Goal: Information Seeking & Learning: Check status

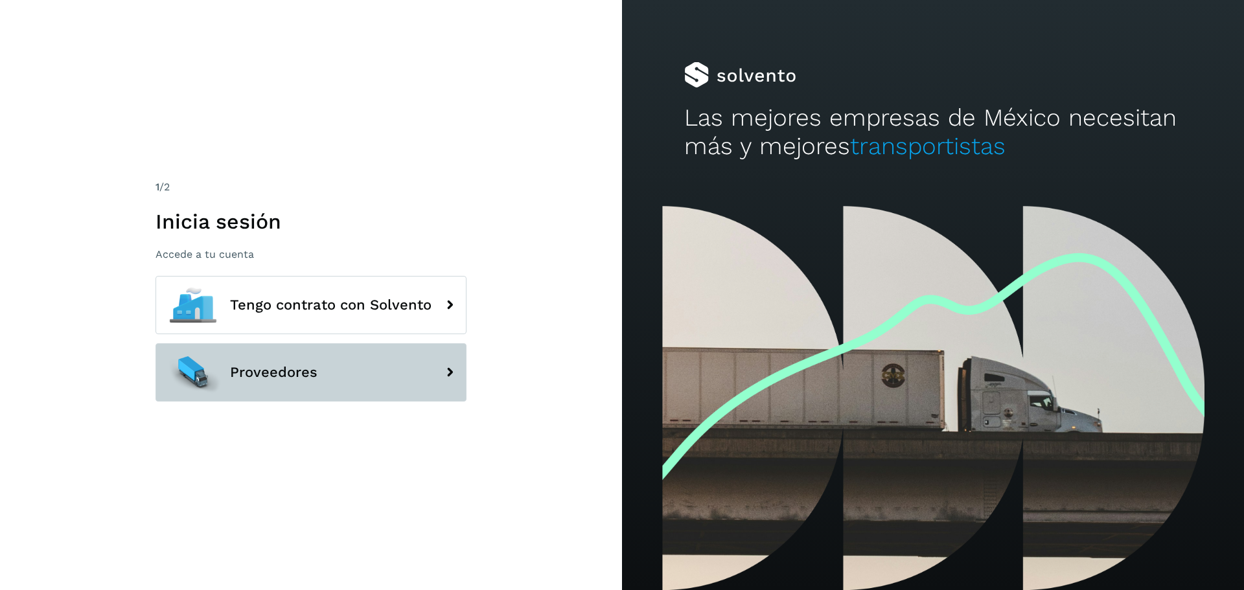
click at [357, 363] on button "Proveedores" at bounding box center [310, 372] width 311 height 58
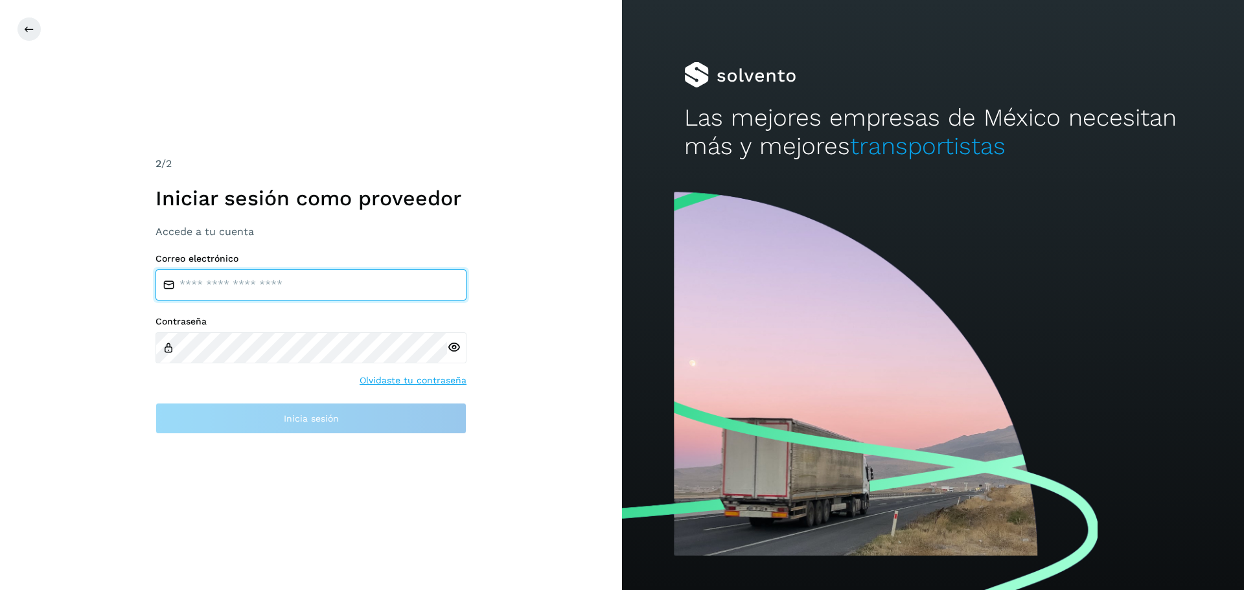
type input "**********"
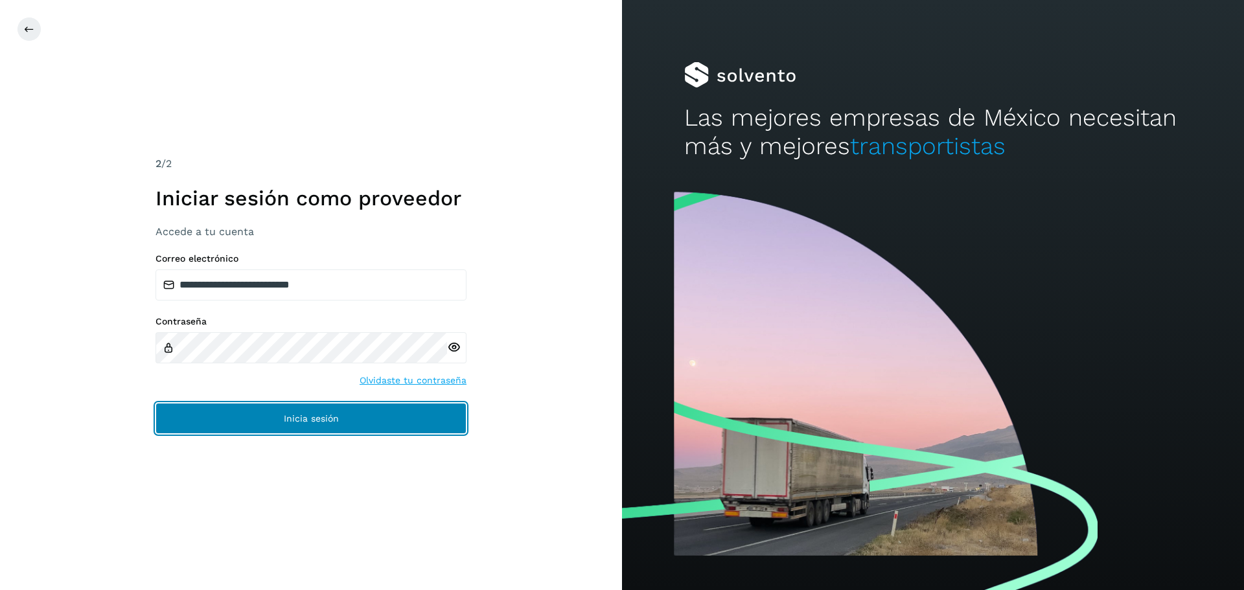
click at [310, 410] on button "Inicia sesión" at bounding box center [310, 418] width 311 height 31
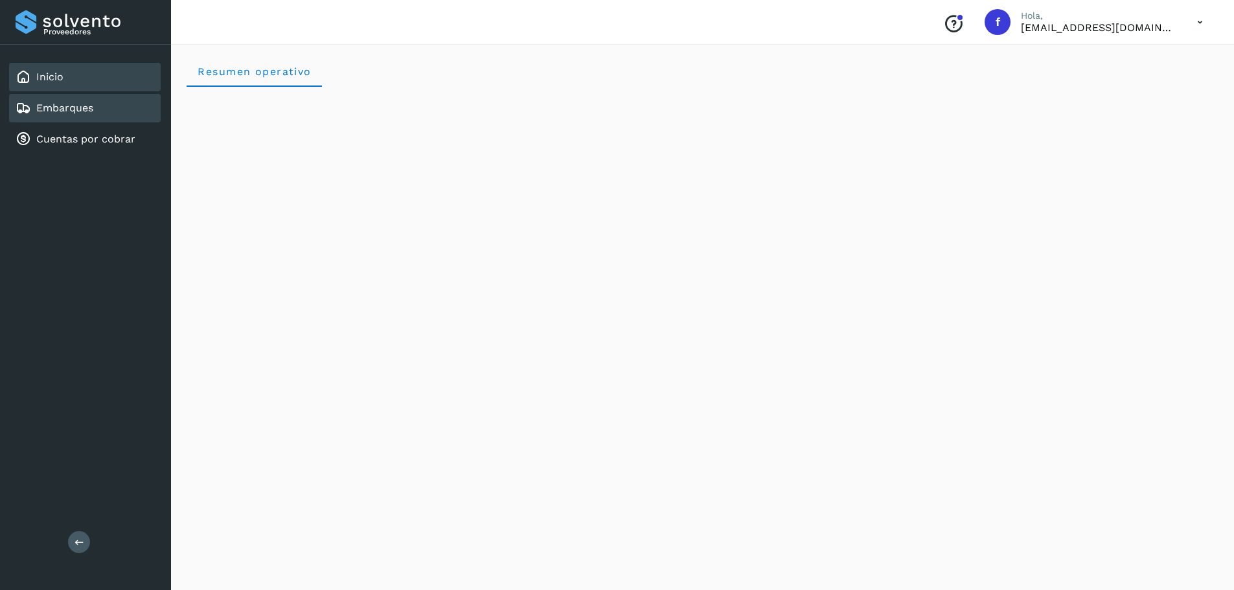
click at [73, 113] on link "Embarques" at bounding box center [64, 108] width 57 height 12
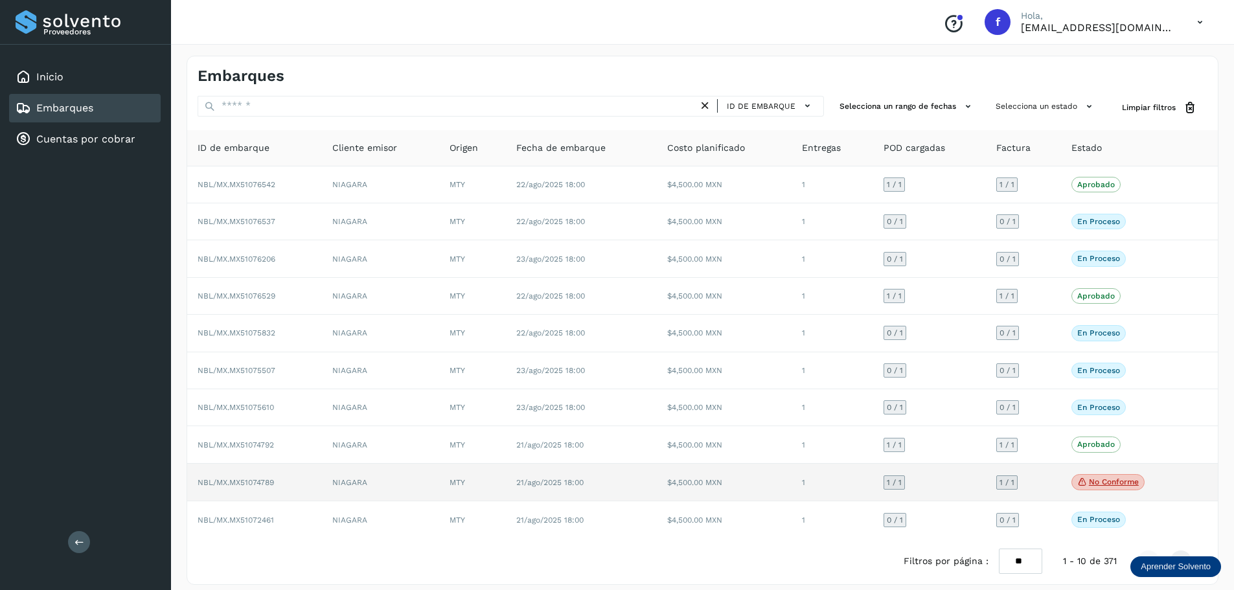
click at [1108, 477] on p "No conforme" at bounding box center [1114, 481] width 50 height 9
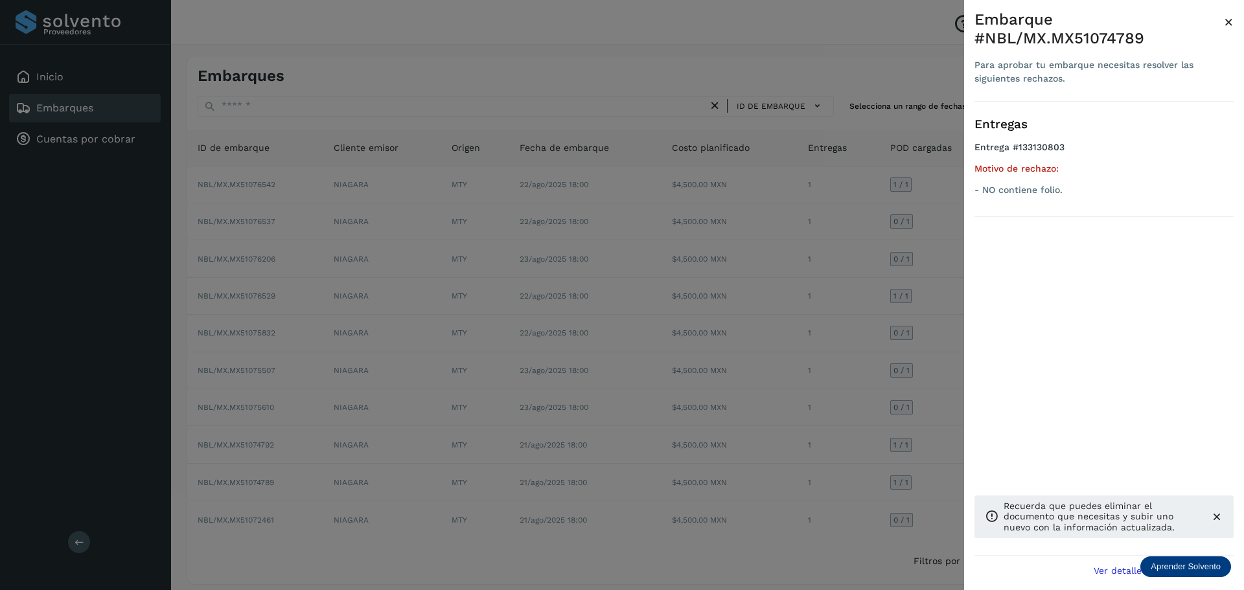
click at [1106, 37] on div "Embarque #NBL/MX.MX51074789" at bounding box center [1098, 29] width 249 height 38
copy div "MX51074789"
click at [1094, 46] on div "Embarque #NBL/MX.MX51074789" at bounding box center [1098, 29] width 249 height 38
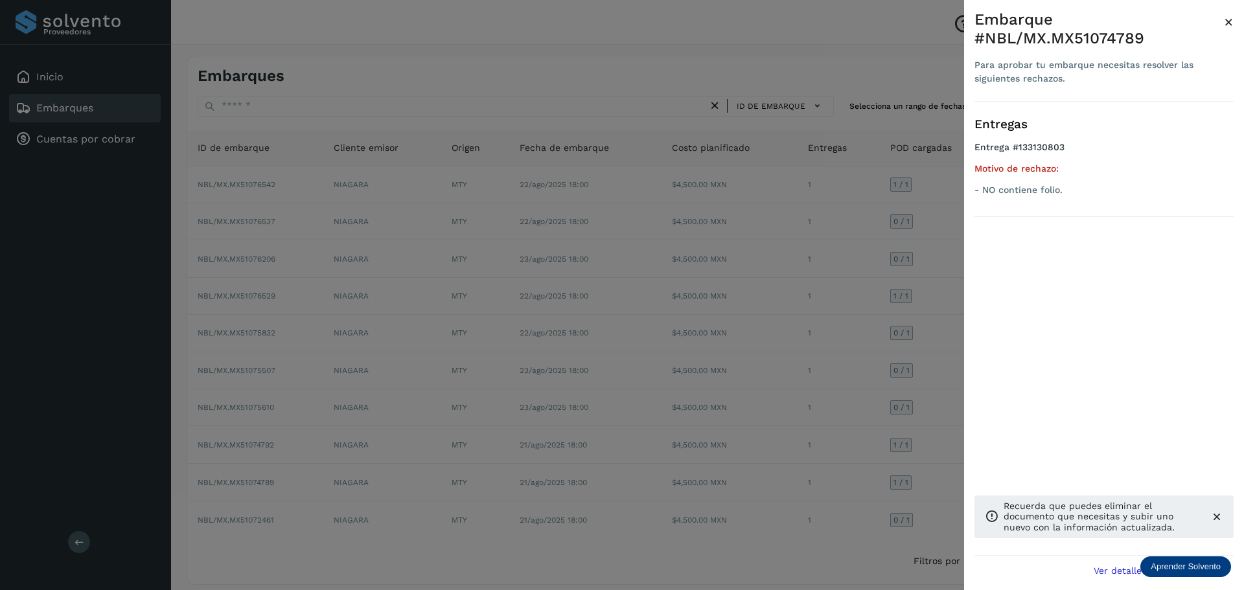
click at [1127, 167] on h5 "Motivo de rechazo:" at bounding box center [1103, 168] width 259 height 11
click at [906, 68] on div at bounding box center [622, 295] width 1244 height 590
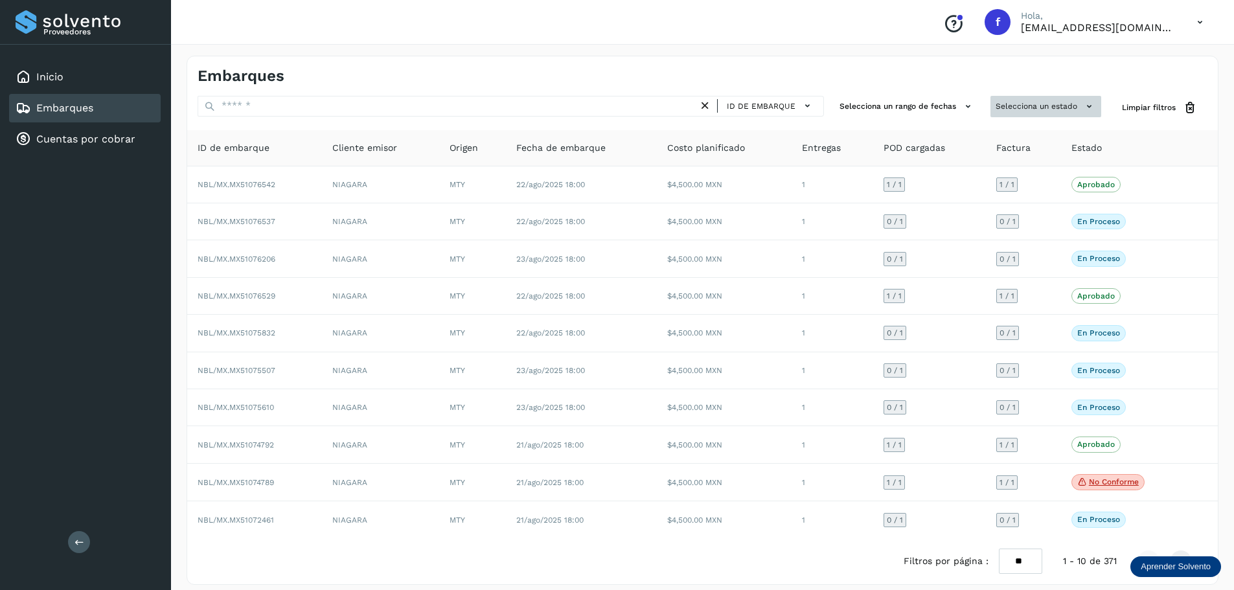
click at [1022, 107] on button "Selecciona un estado" at bounding box center [1045, 106] width 111 height 21
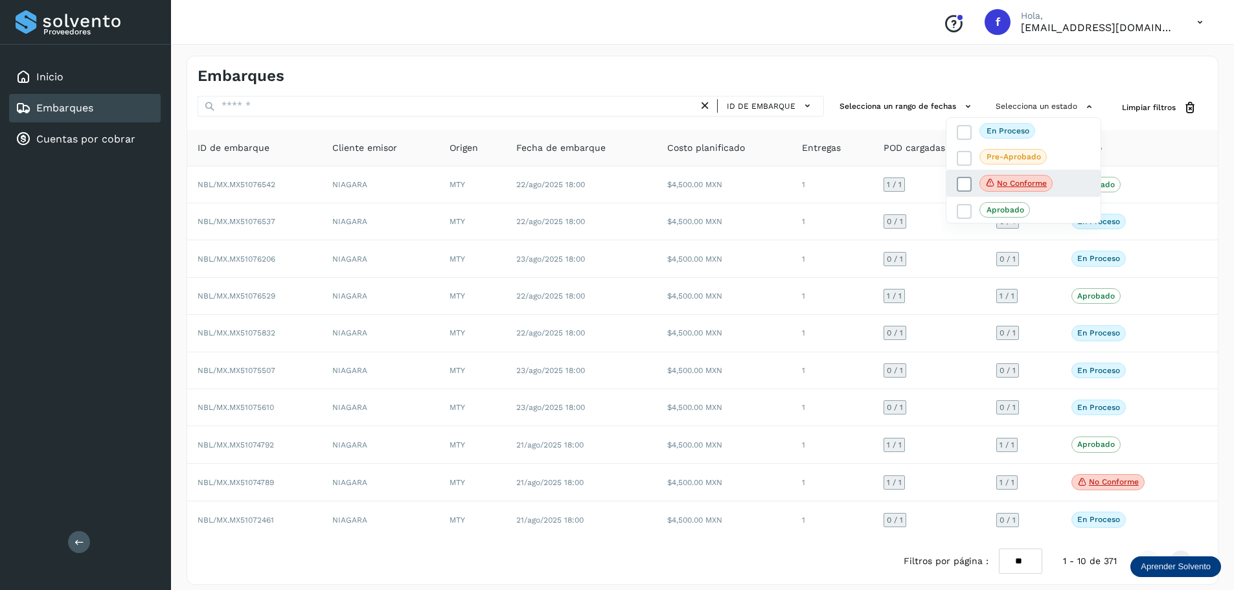
click at [965, 184] on icon at bounding box center [964, 184] width 13 height 13
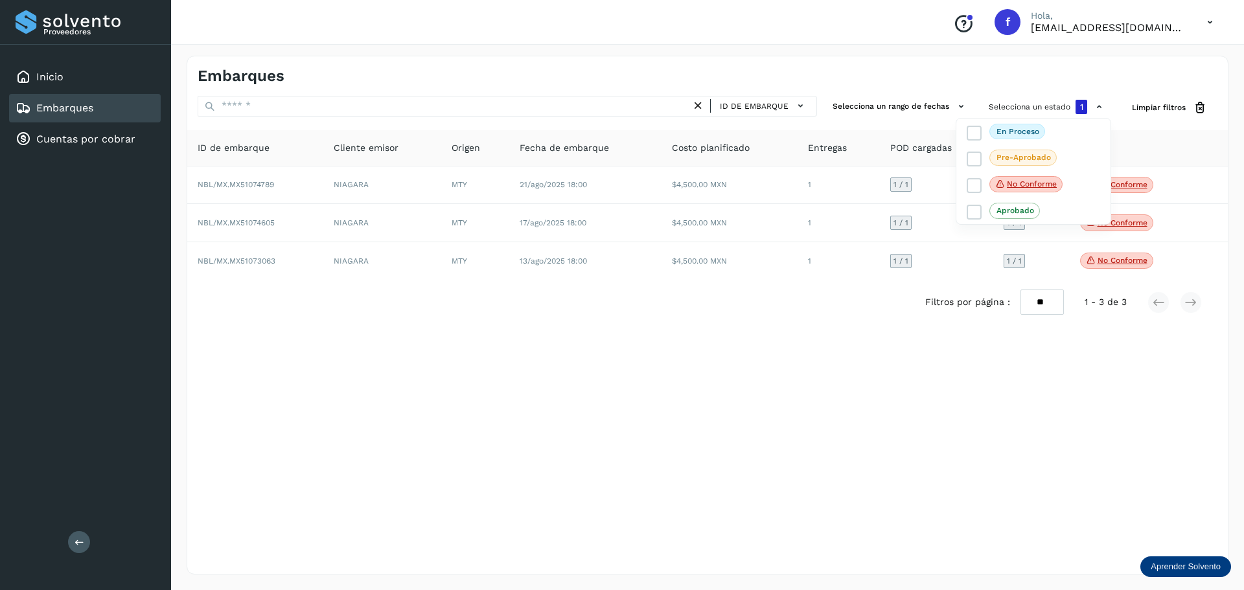
click at [922, 79] on div at bounding box center [622, 295] width 1244 height 590
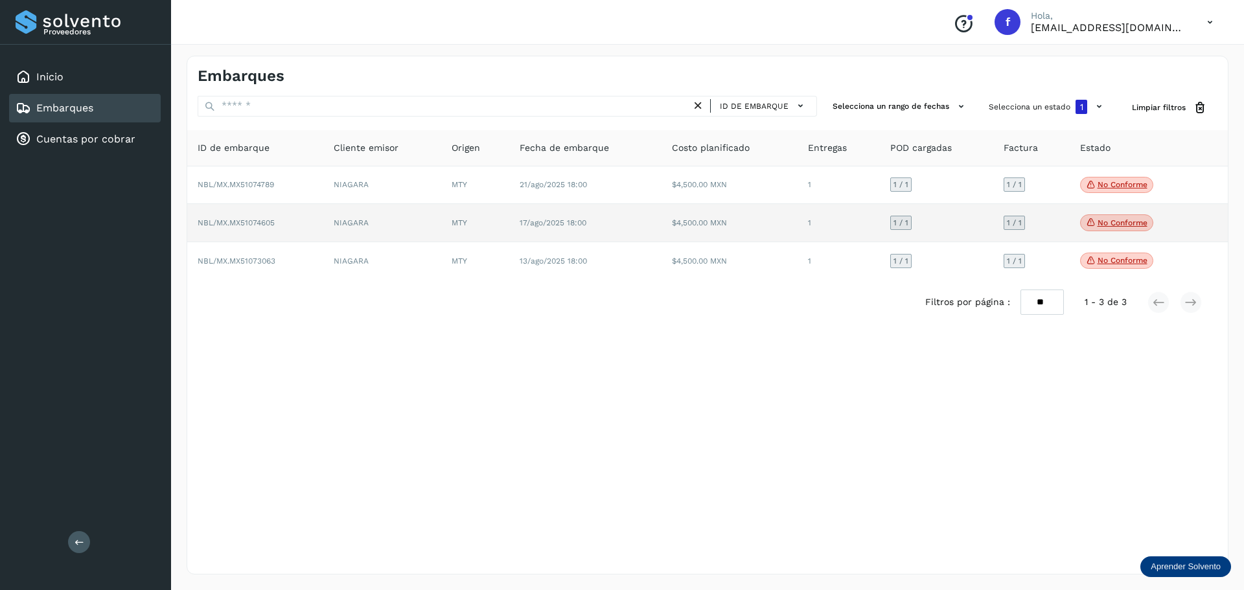
click at [1106, 221] on p "No conforme" at bounding box center [1122, 222] width 50 height 9
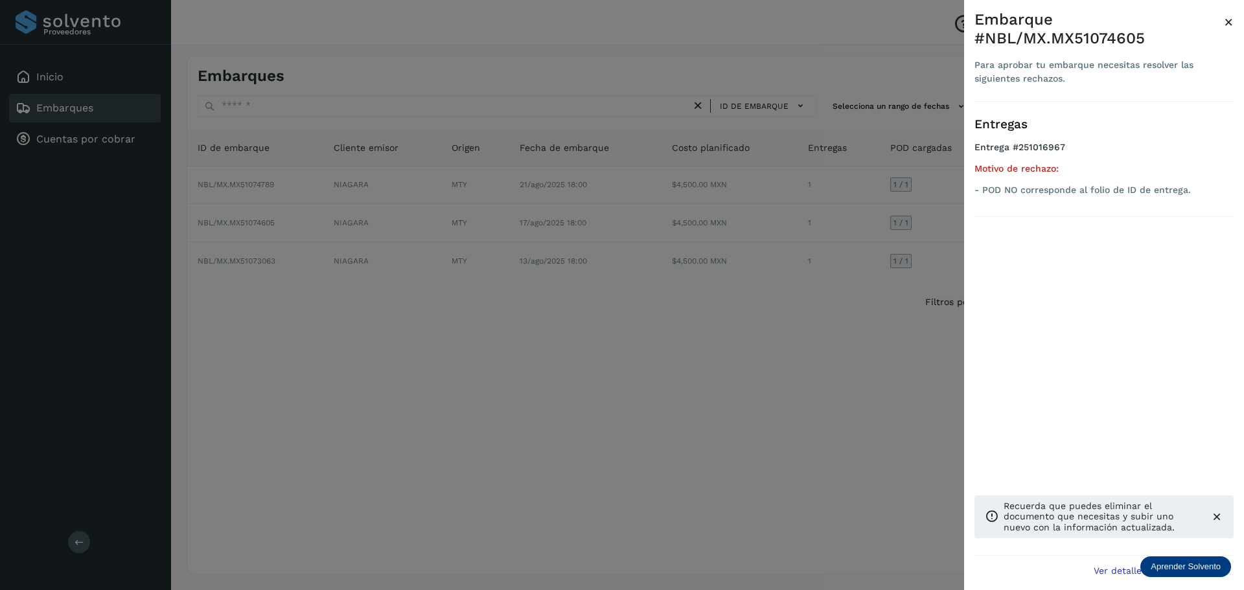
click at [677, 369] on div at bounding box center [622, 295] width 1244 height 590
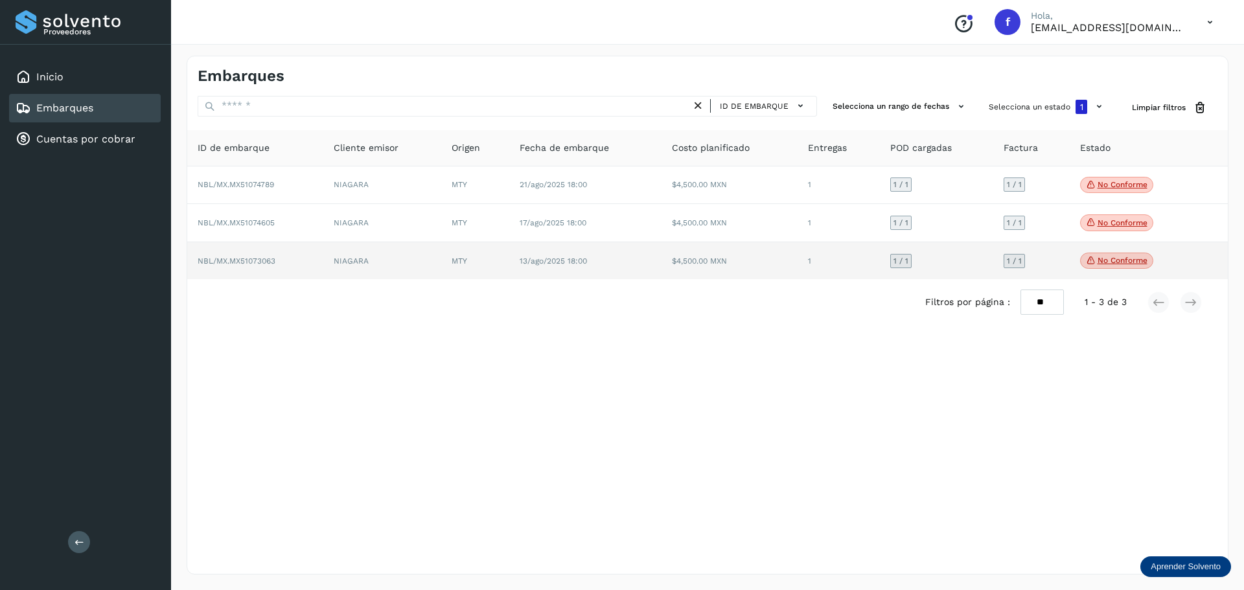
click at [1116, 256] on span "No conforme" at bounding box center [1116, 261] width 73 height 17
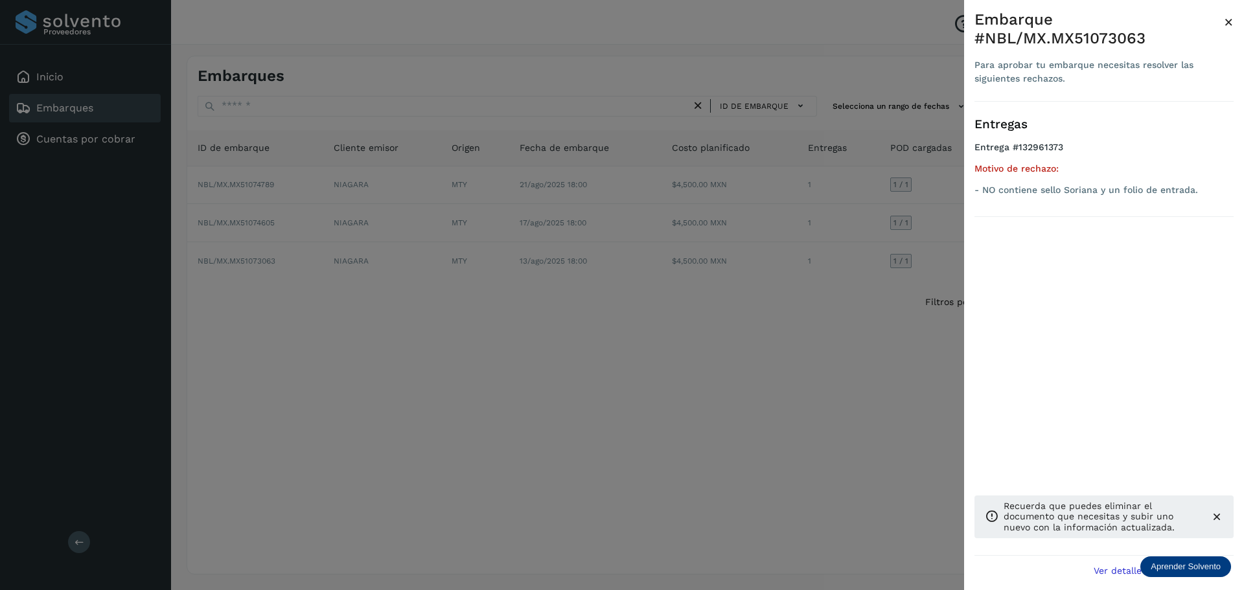
click at [862, 346] on div at bounding box center [622, 295] width 1244 height 590
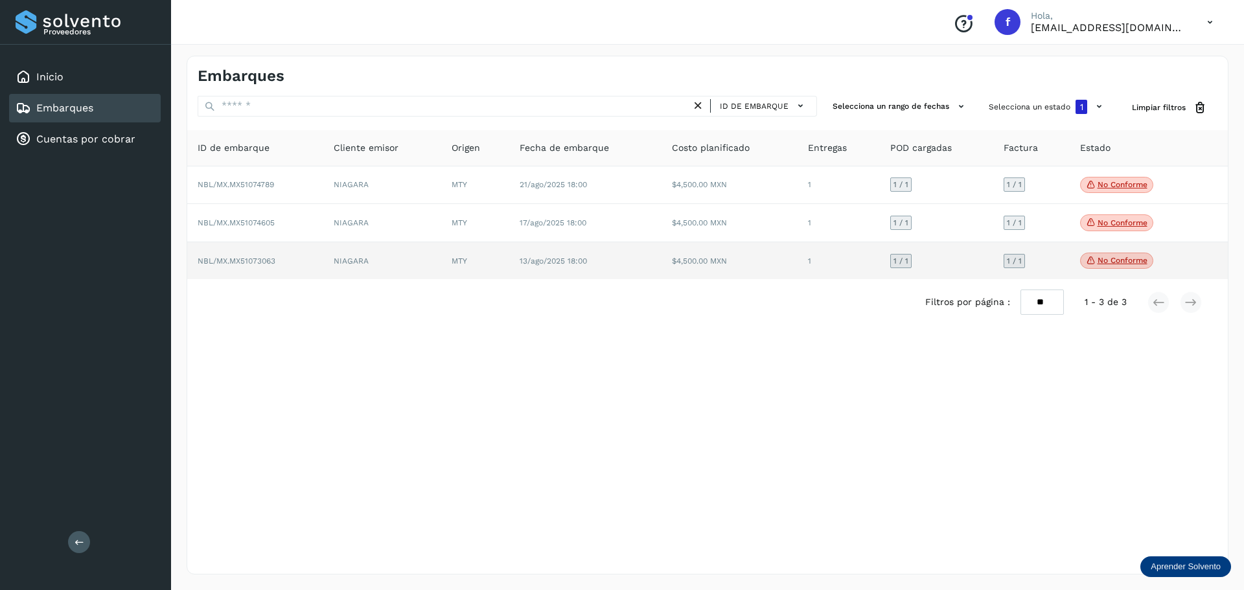
click at [962, 270] on td "1 / 1" at bounding box center [936, 261] width 113 height 38
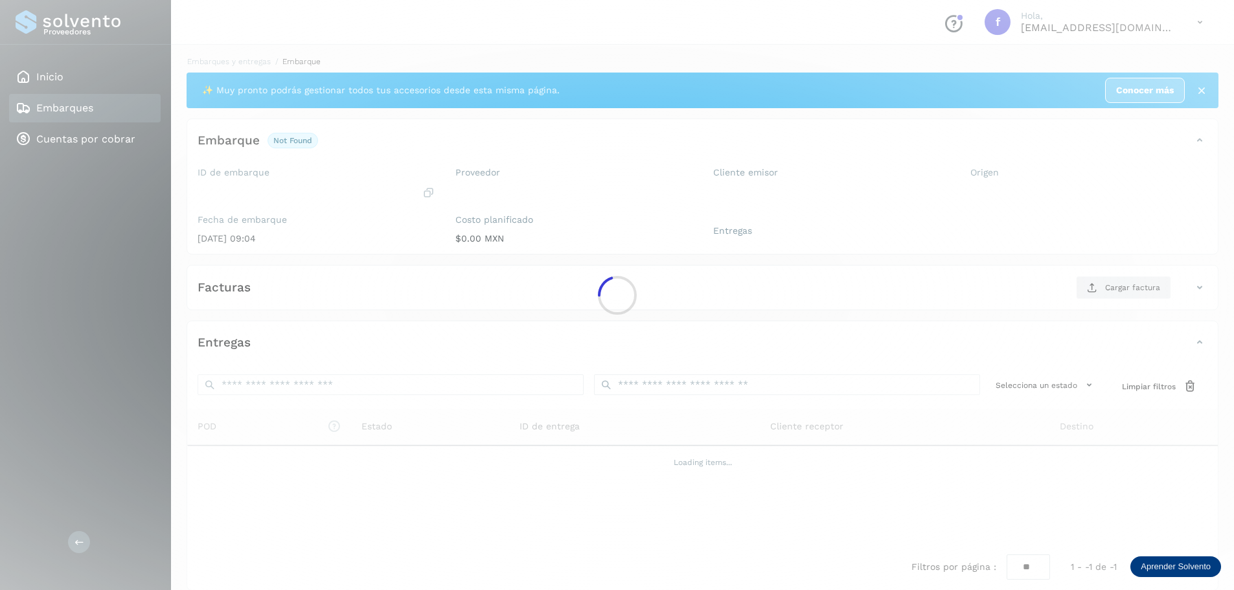
click at [1114, 262] on div at bounding box center [617, 295] width 1234 height 590
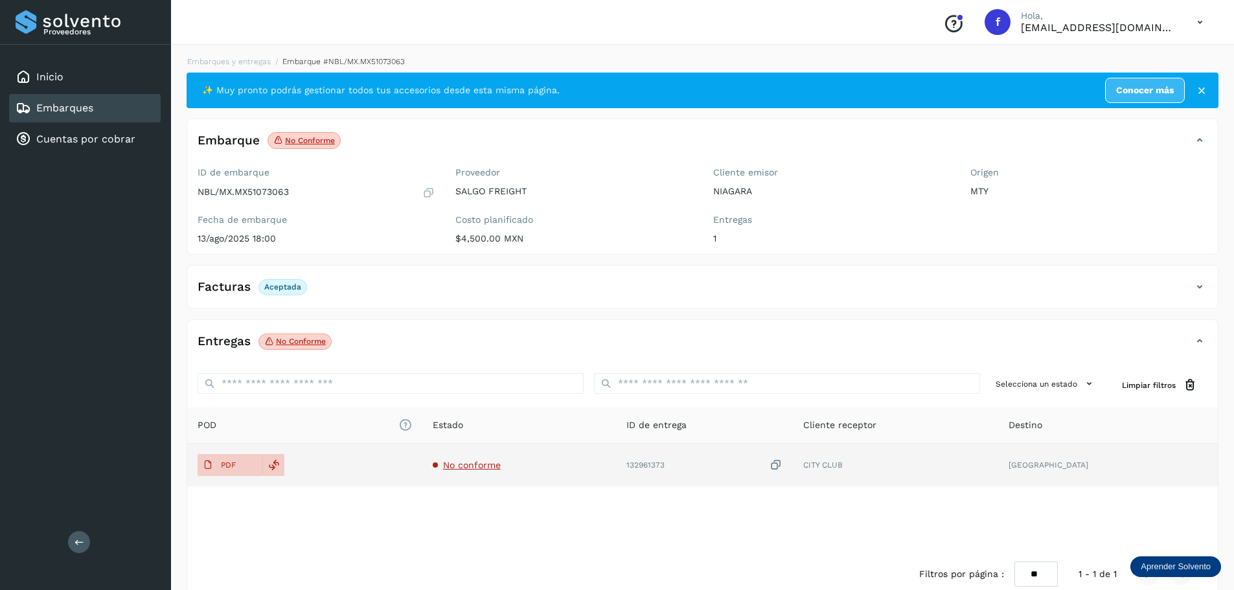
click at [485, 468] on span "No conforme" at bounding box center [472, 465] width 58 height 10
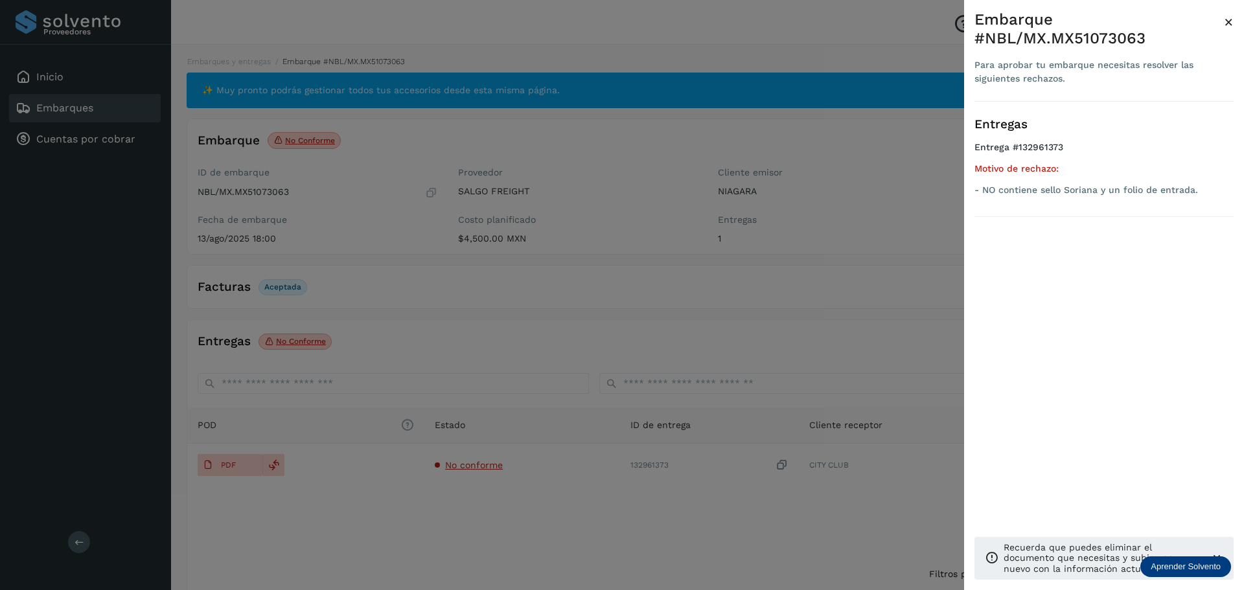
click at [1132, 42] on div "Embarque #NBL/MX.MX51073063" at bounding box center [1098, 29] width 249 height 38
copy div "MX51073063"
click at [1149, 38] on div "Embarque #NBL/MX.MX51073063" at bounding box center [1098, 29] width 249 height 38
drag, startPoint x: 1118, startPoint y: 36, endPoint x: 1099, endPoint y: 36, distance: 18.8
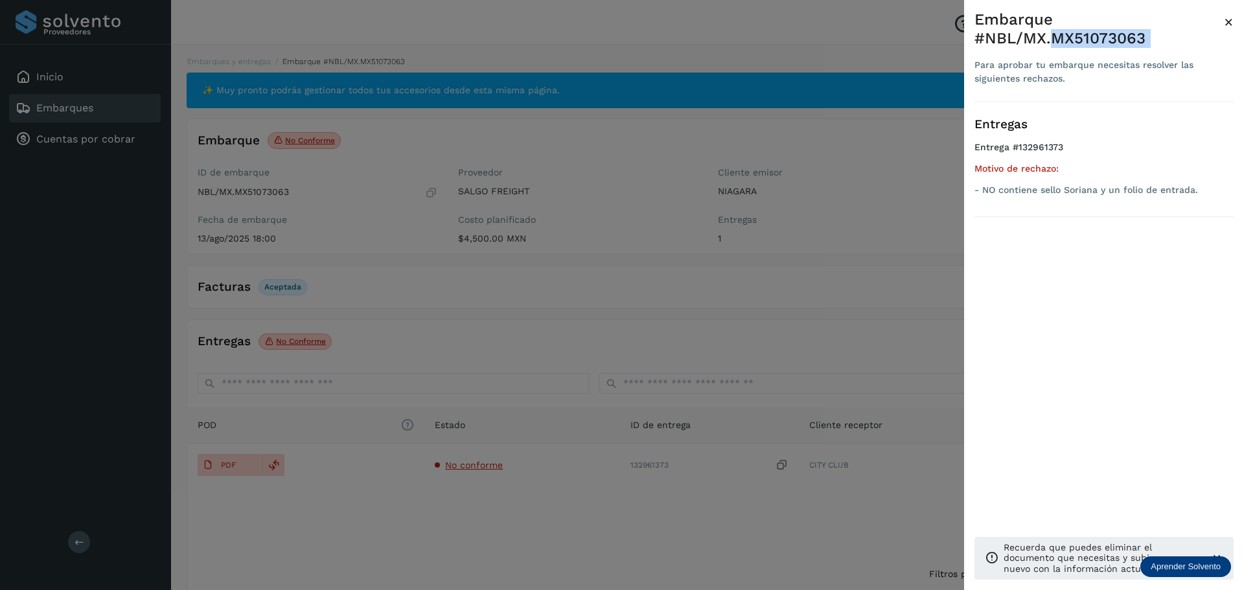
click at [1099, 36] on div "Embarque #NBL/MX.MX51073063" at bounding box center [1098, 29] width 249 height 38
click at [1072, 356] on div "Entregas Entrega #132961373 Motivo de rechazo: - NO contiene sello Soriana y un…" at bounding box center [1103, 351] width 259 height 499
click at [1228, 27] on span "×" at bounding box center [1229, 22] width 10 height 18
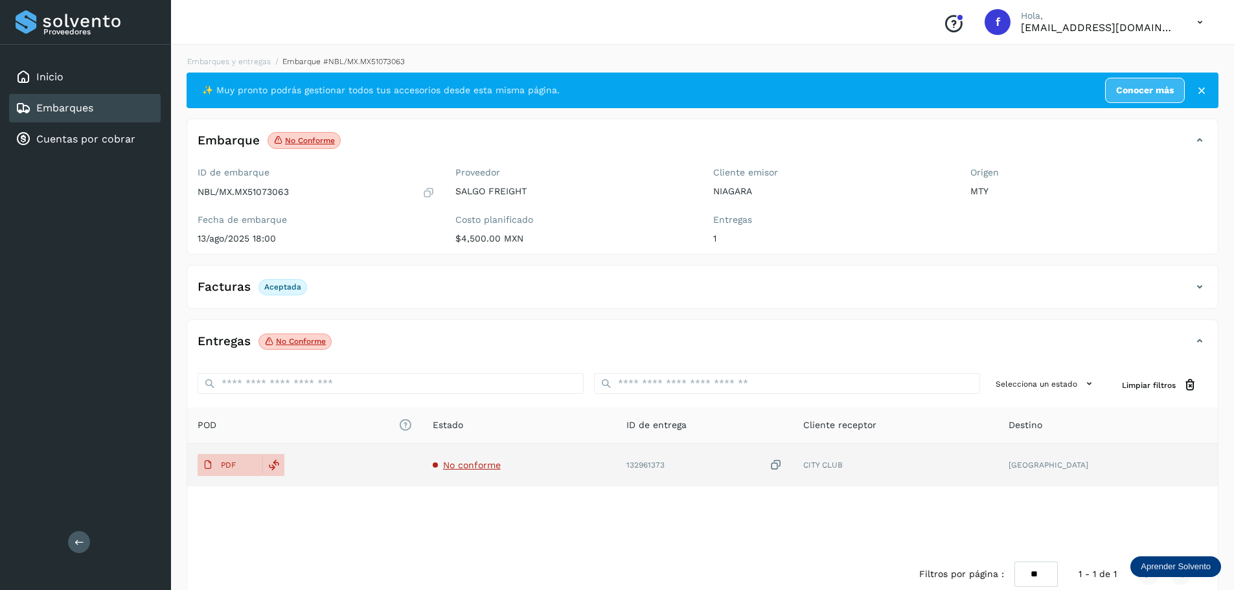
click at [501, 463] on span "No conforme" at bounding box center [472, 465] width 58 height 10
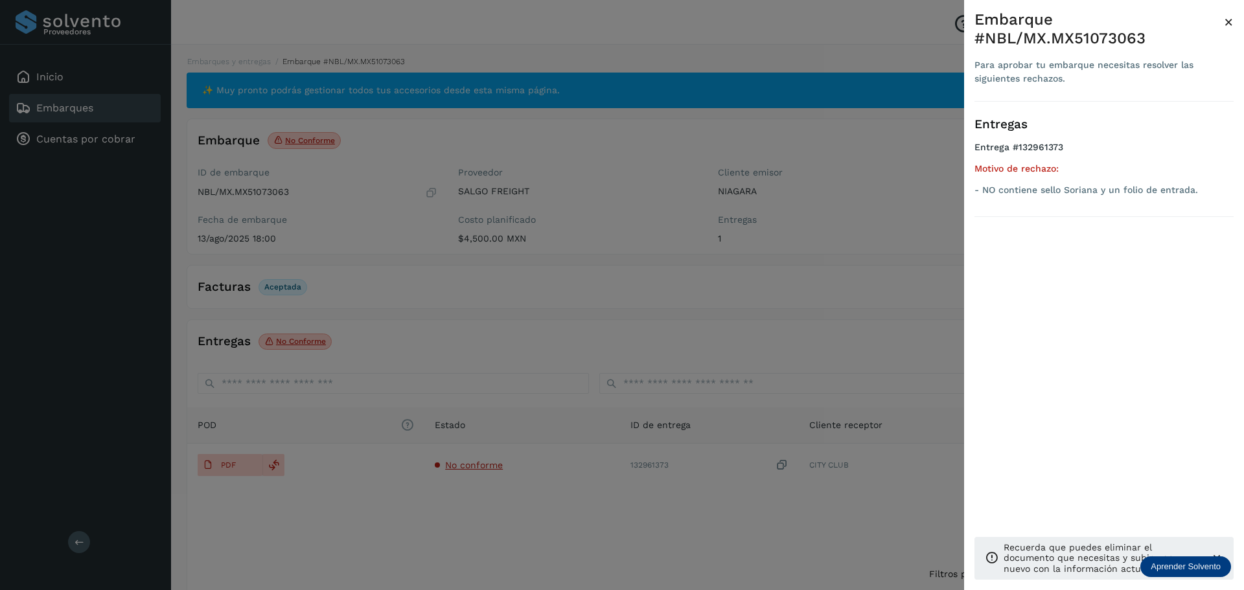
click at [1116, 39] on div "Embarque #NBL/MX.MX51073063" at bounding box center [1098, 29] width 249 height 38
click at [1115, 38] on div "Embarque #NBL/MX.MX51073063" at bounding box center [1098, 29] width 249 height 38
copy div "MX51073063"
click at [1226, 23] on span "×" at bounding box center [1229, 22] width 10 height 18
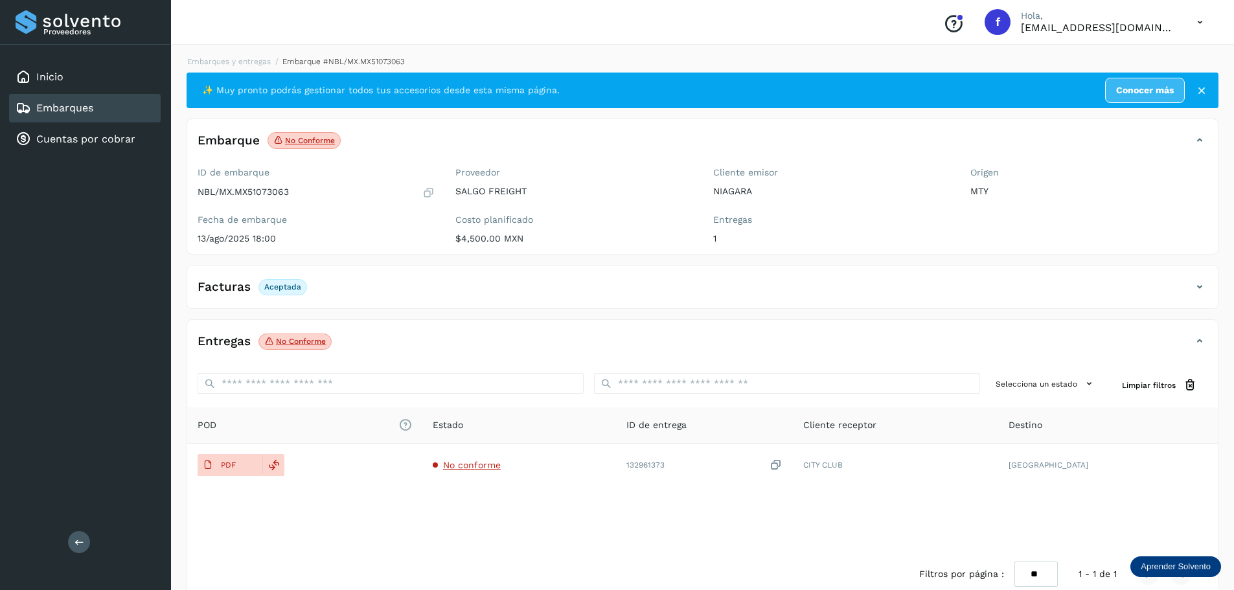
click at [73, 104] on link "Embarques" at bounding box center [64, 108] width 57 height 12
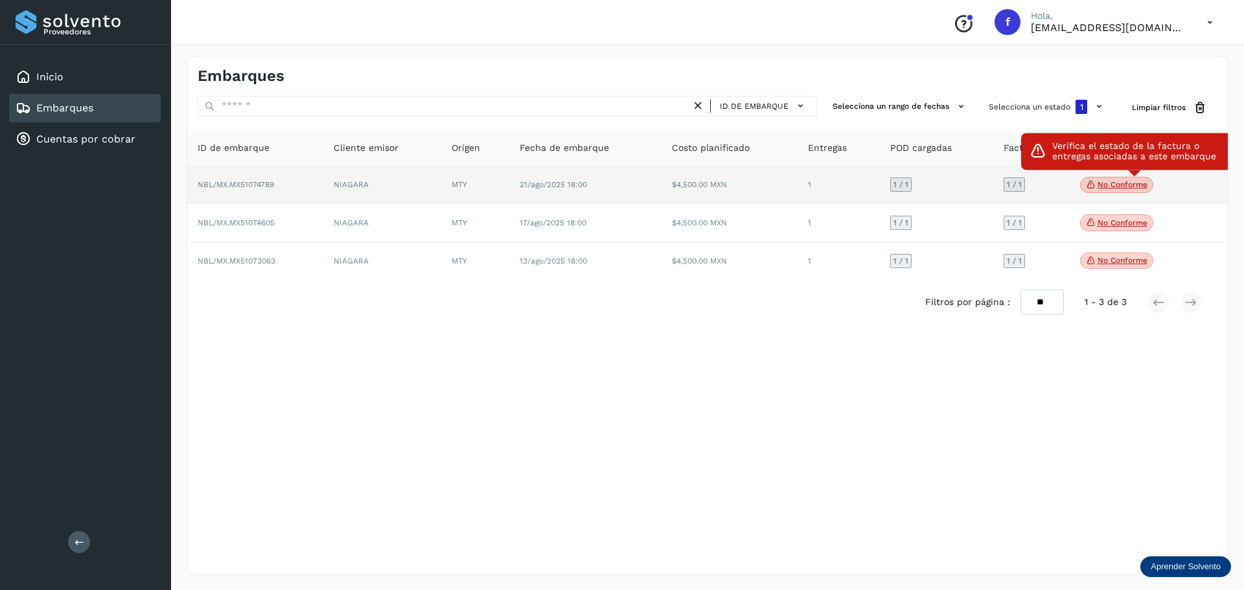
click at [1127, 185] on p "No conforme" at bounding box center [1122, 184] width 50 height 9
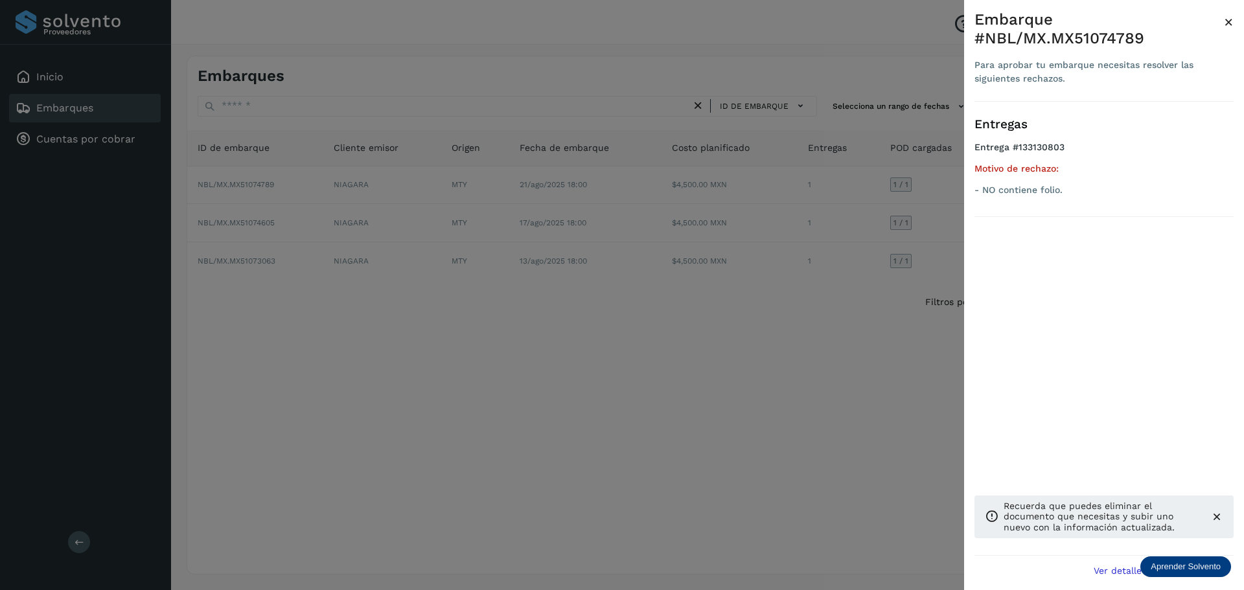
click at [889, 352] on div at bounding box center [622, 295] width 1244 height 590
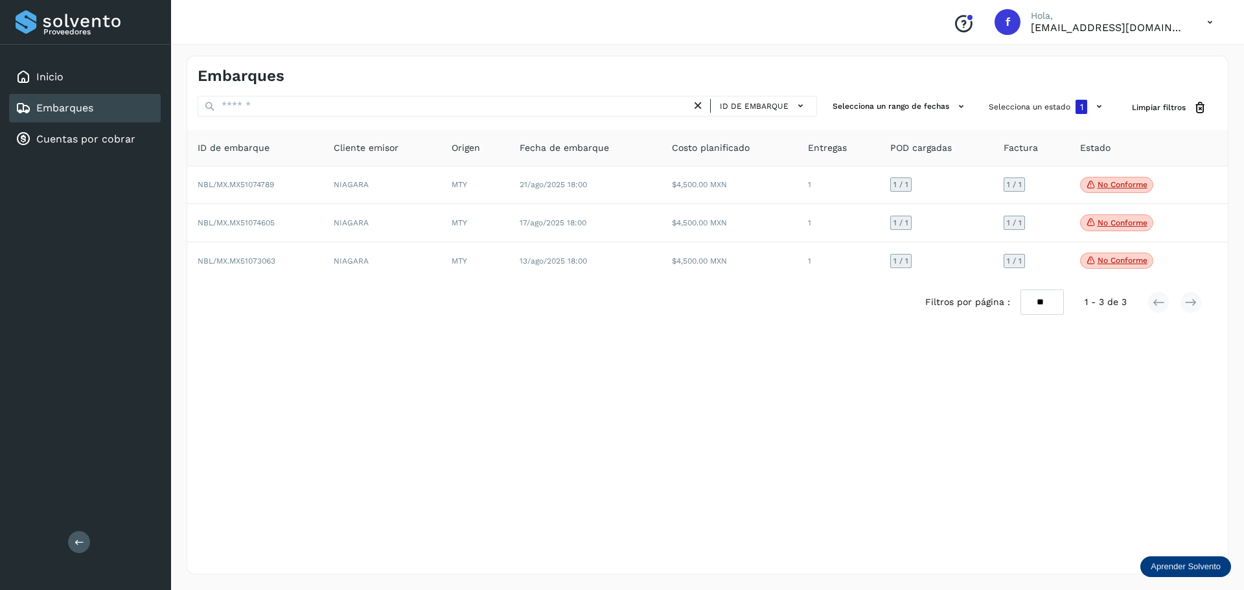
click at [1141, 120] on div "ID de embarque Selecciona un rango de fechas Selecciona un estado 1 Limpiar fil…" at bounding box center [707, 211] width 1040 height 230
click at [1147, 112] on span "Limpiar filtros" at bounding box center [1159, 108] width 54 height 12
